Goal: Transaction & Acquisition: Obtain resource

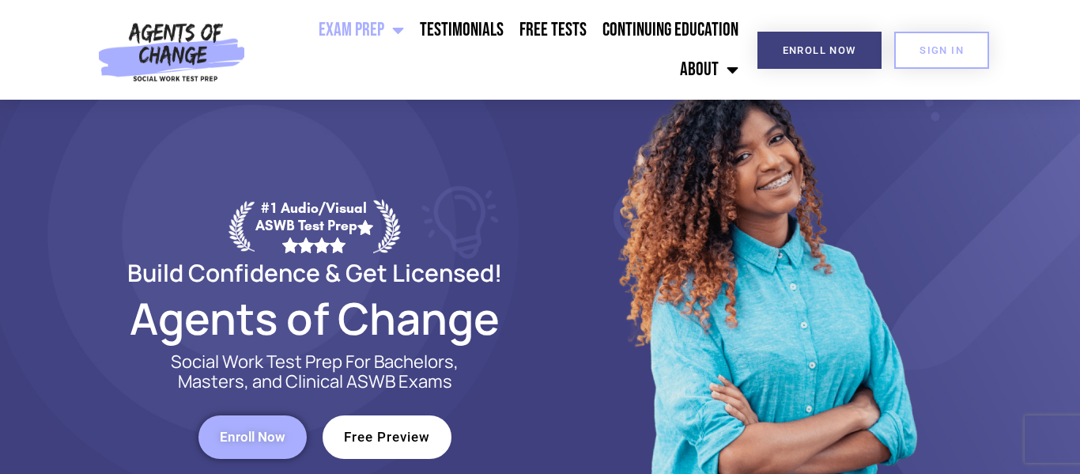
click at [387, 435] on span "Free Preview" at bounding box center [387, 436] width 86 height 13
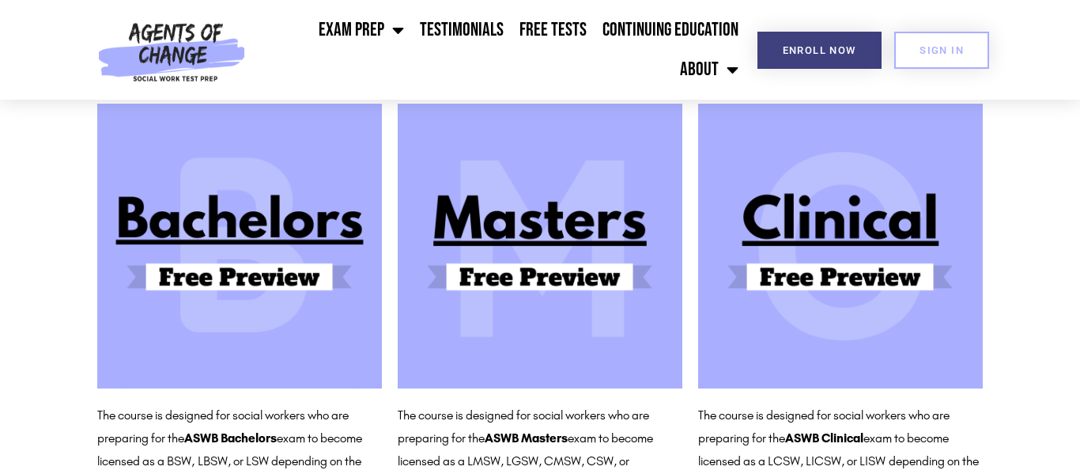
scroll to position [158, 0]
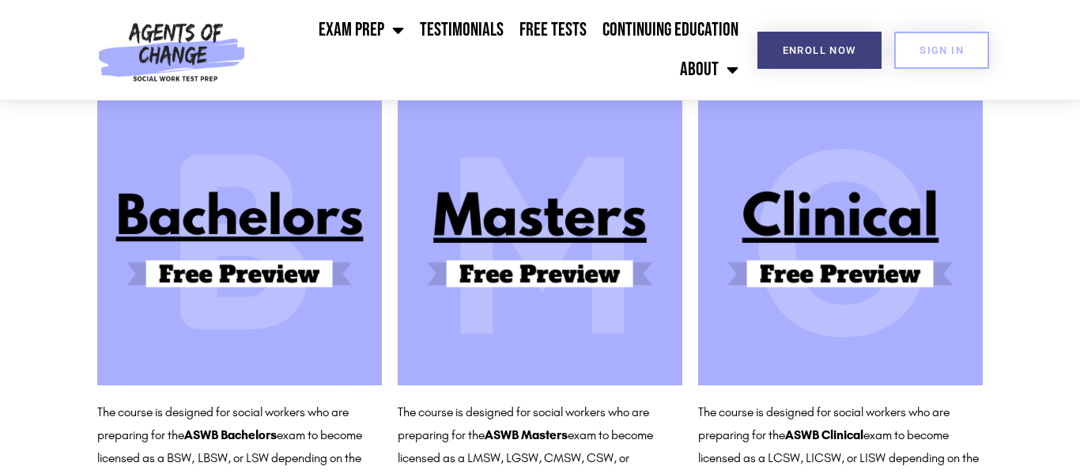
click at [542, 297] on img at bounding box center [540, 242] width 285 height 285
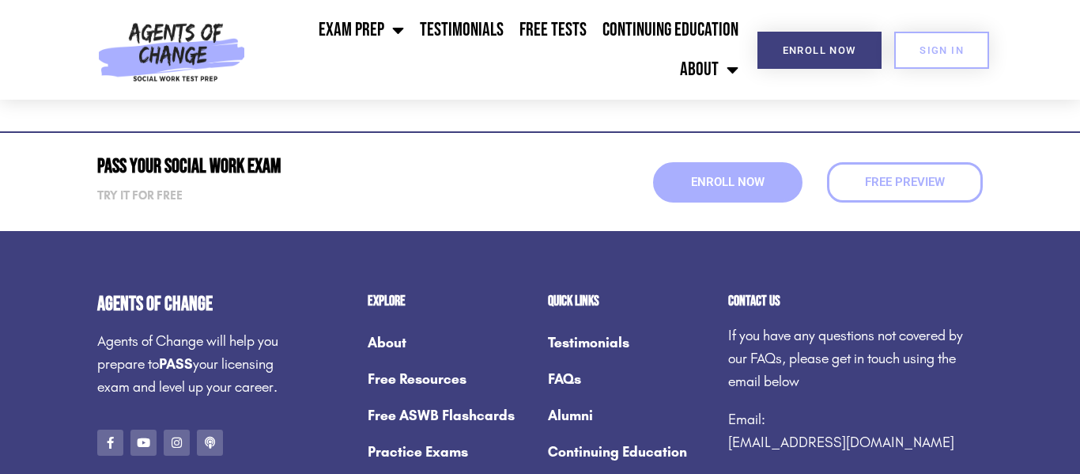
scroll to position [569, 0]
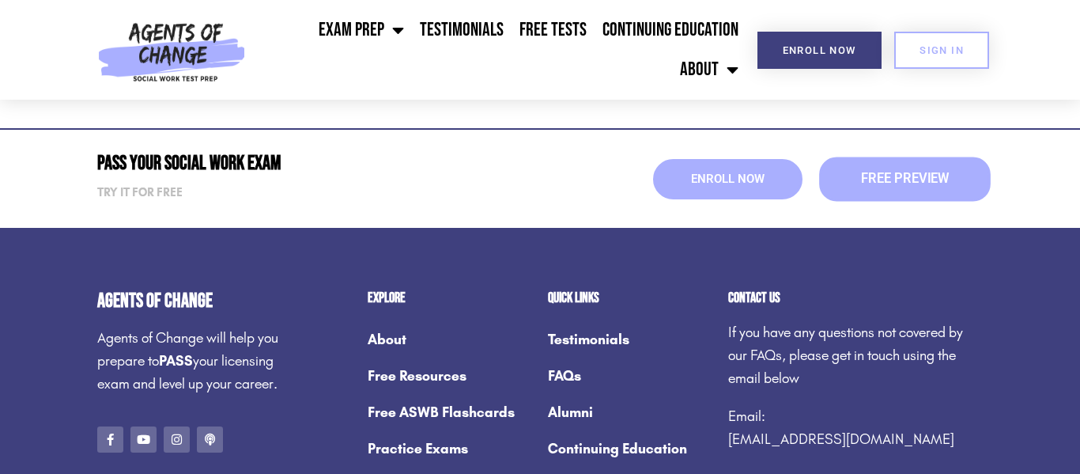
click at [901, 172] on span "Free Preview" at bounding box center [905, 178] width 88 height 13
